Goal: Transaction & Acquisition: Purchase product/service

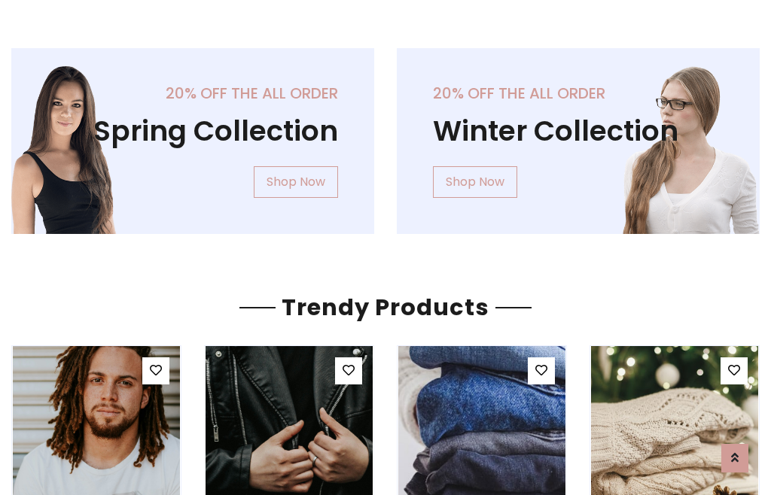
scroll to position [77, 0]
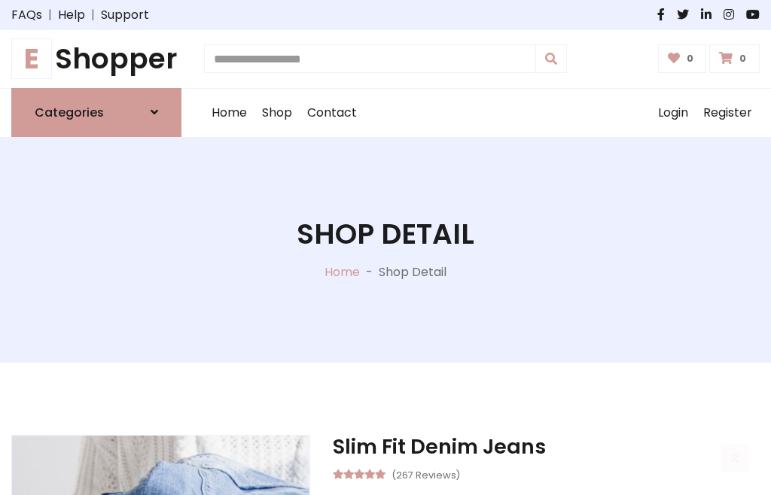
click at [96, 59] on h1 "E Shopper" at bounding box center [96, 59] width 170 height 34
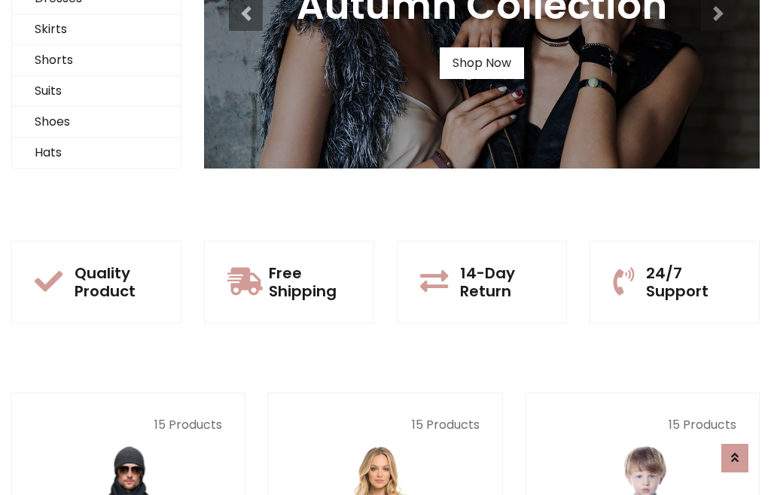
scroll to position [145, 0]
